Goal: Navigation & Orientation: Find specific page/section

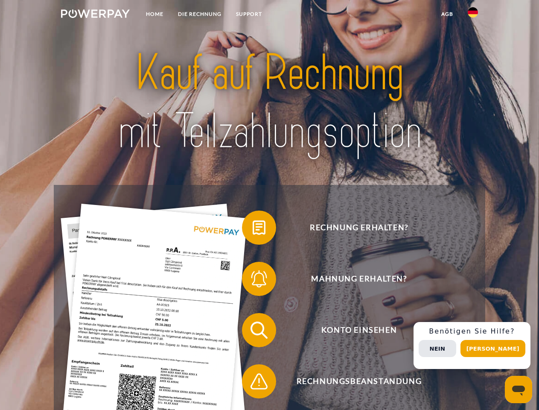
click at [95, 15] on img at bounding box center [95, 13] width 69 height 9
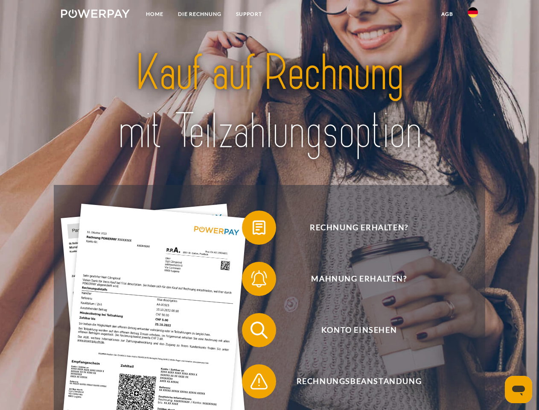
click at [473, 15] on img at bounding box center [473, 12] width 10 height 10
click at [447, 14] on link "agb" at bounding box center [447, 13] width 26 height 15
click at [253, 229] on span at bounding box center [246, 227] width 43 height 43
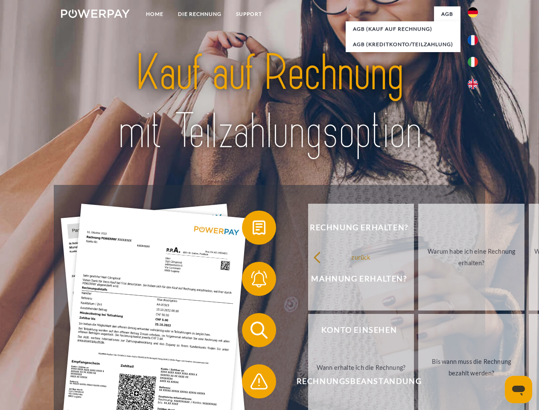
click at [253, 332] on span at bounding box center [246, 330] width 43 height 43
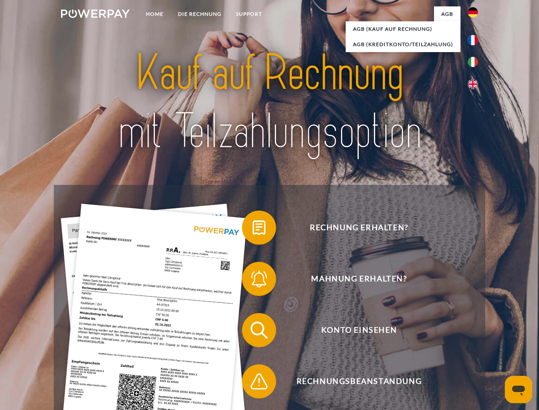
click at [253, 383] on span at bounding box center [246, 381] width 43 height 43
click at [475, 345] on div "Rechnung erhalten? Mahnung erhalten? Konto einsehen" at bounding box center [269, 356] width 431 height 342
click at [454, 347] on span "Konto einsehen" at bounding box center [359, 330] width 209 height 34
click at [496, 348] on header "Home DIE RECHNUNG SUPPORT" at bounding box center [269, 295] width 539 height 590
